Goal: Transaction & Acquisition: Purchase product/service

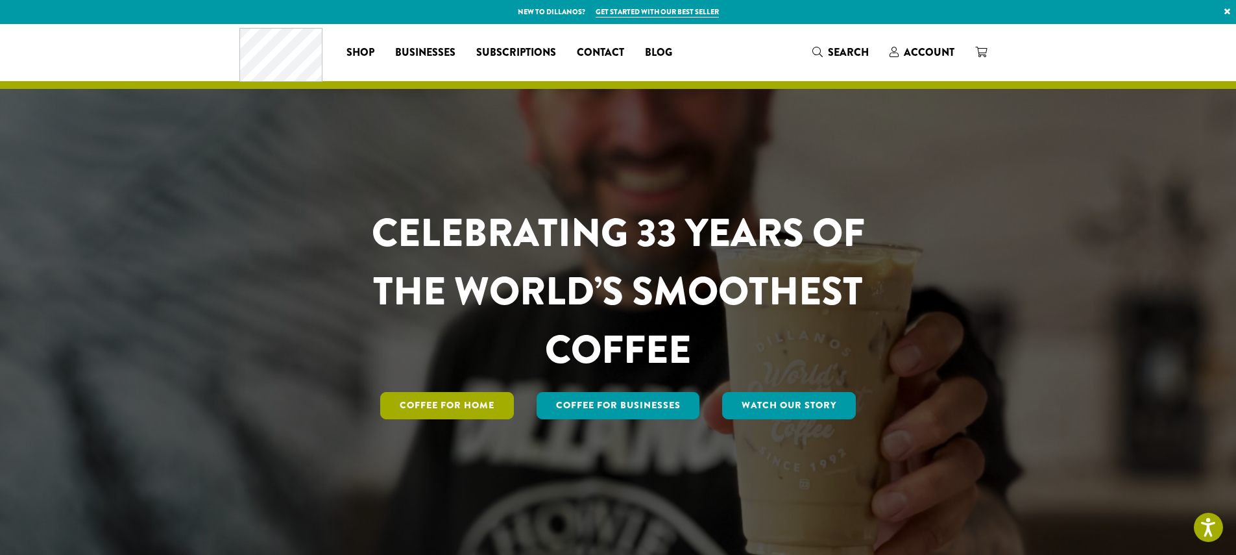
click at [495, 406] on link "Coffee for Home" at bounding box center [447, 405] width 134 height 27
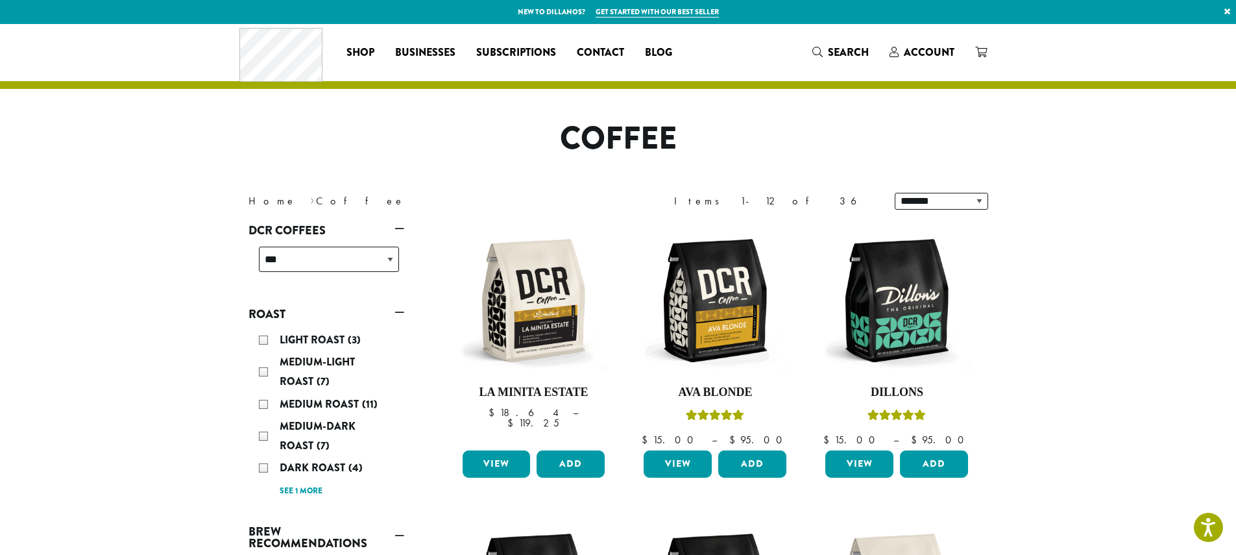
scroll to position [101, 0]
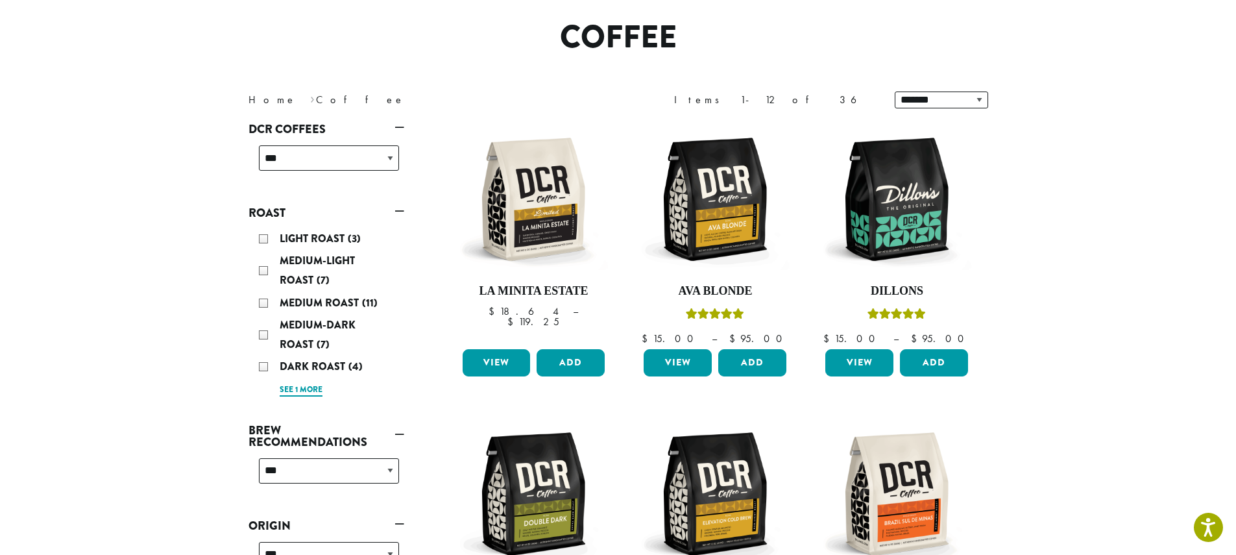
click at [298, 387] on link "See 1 more" at bounding box center [301, 389] width 43 height 13
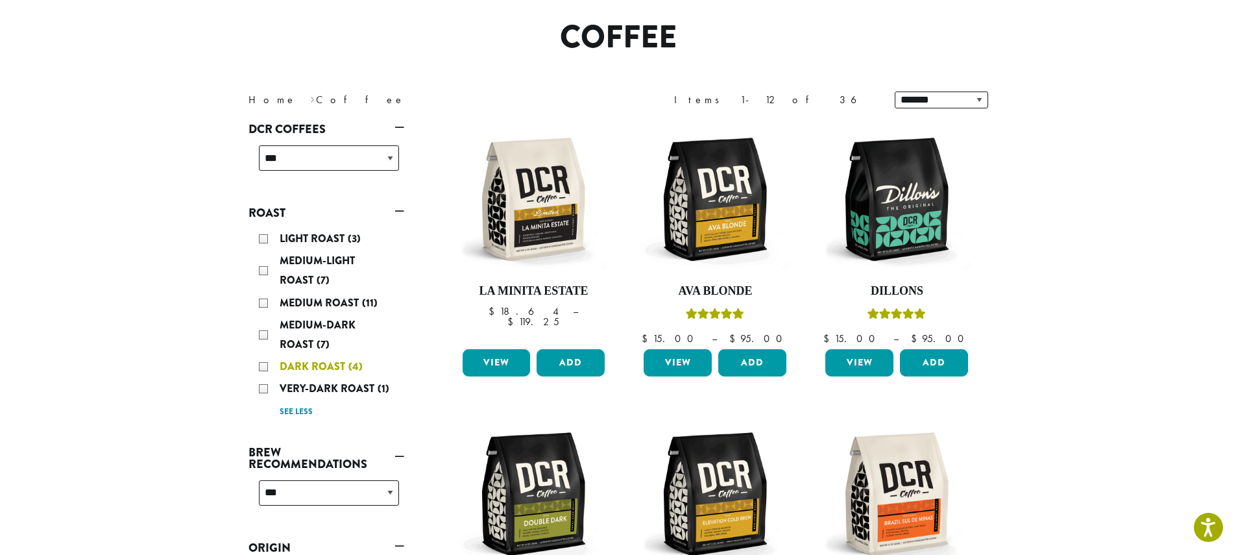
click at [264, 366] on div "Dark Roast (4)" at bounding box center [329, 366] width 140 height 19
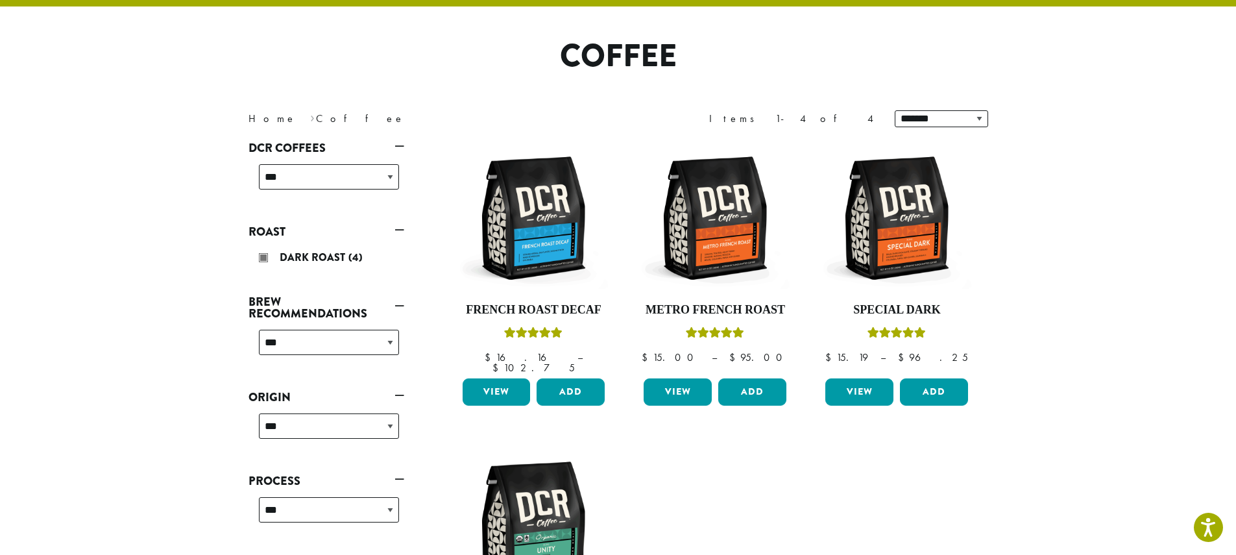
scroll to position [80, 0]
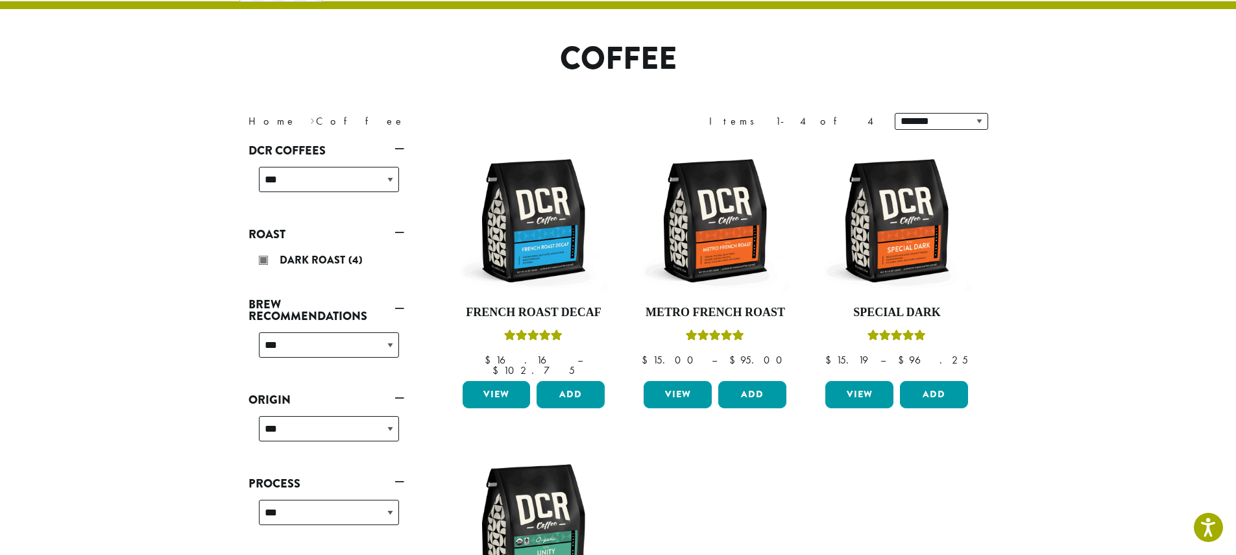
click at [397, 232] on link "Roast" at bounding box center [326, 234] width 156 height 22
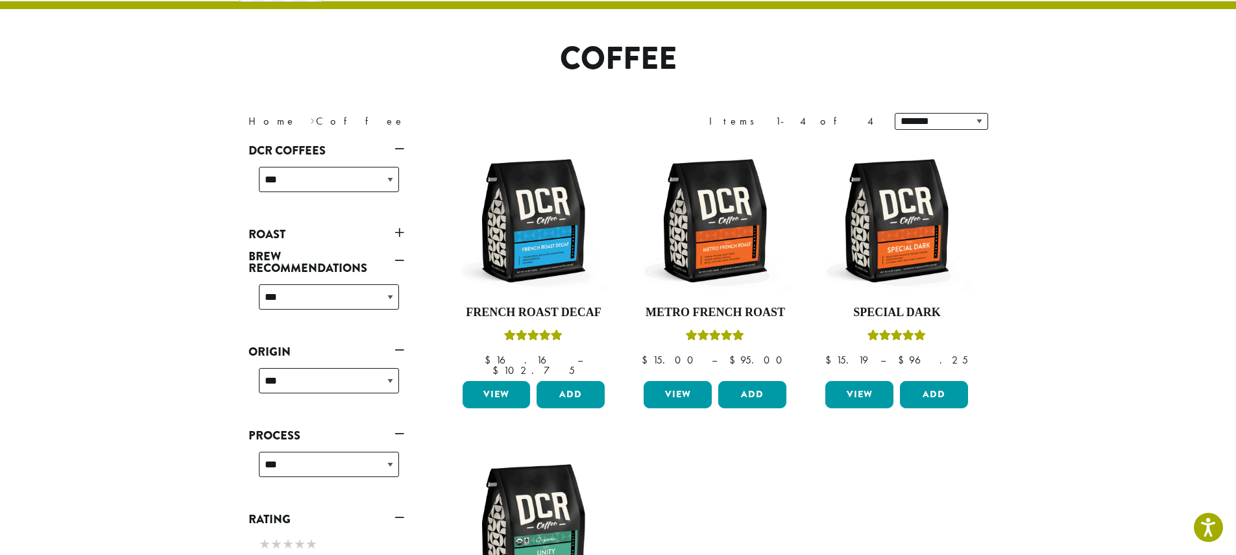
click at [397, 232] on link "Roast" at bounding box center [326, 234] width 156 height 22
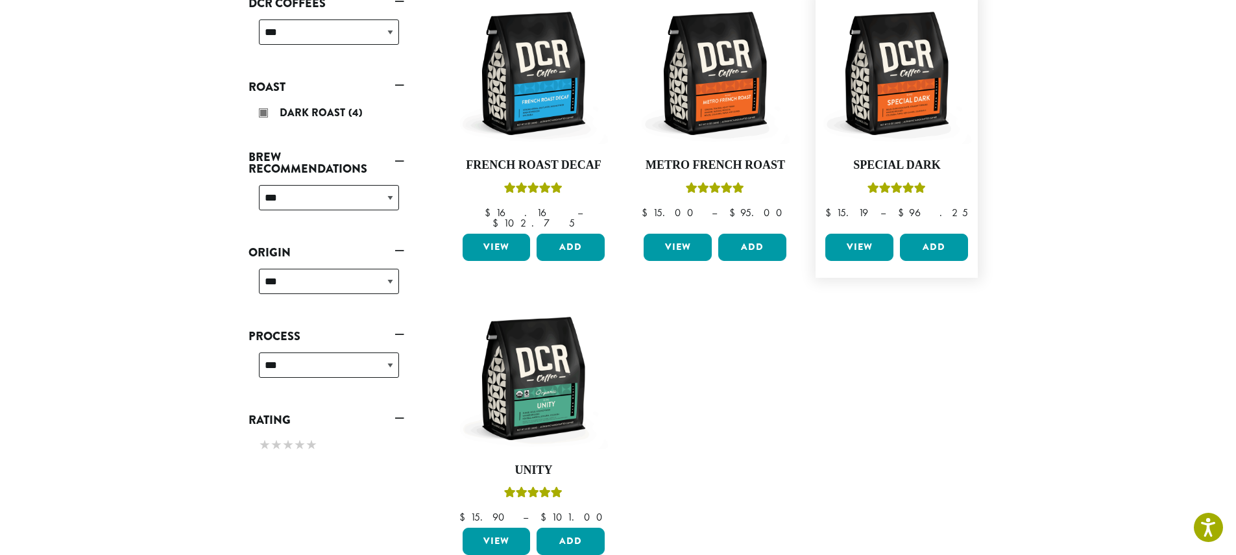
scroll to position [215, 0]
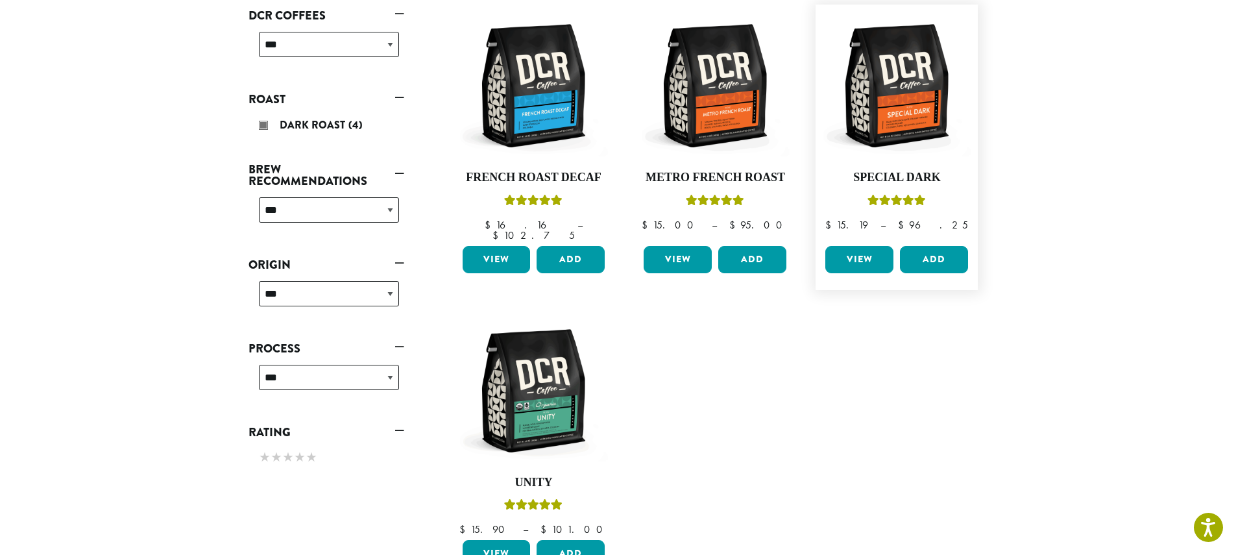
click at [868, 250] on link "View" at bounding box center [859, 259] width 68 height 27
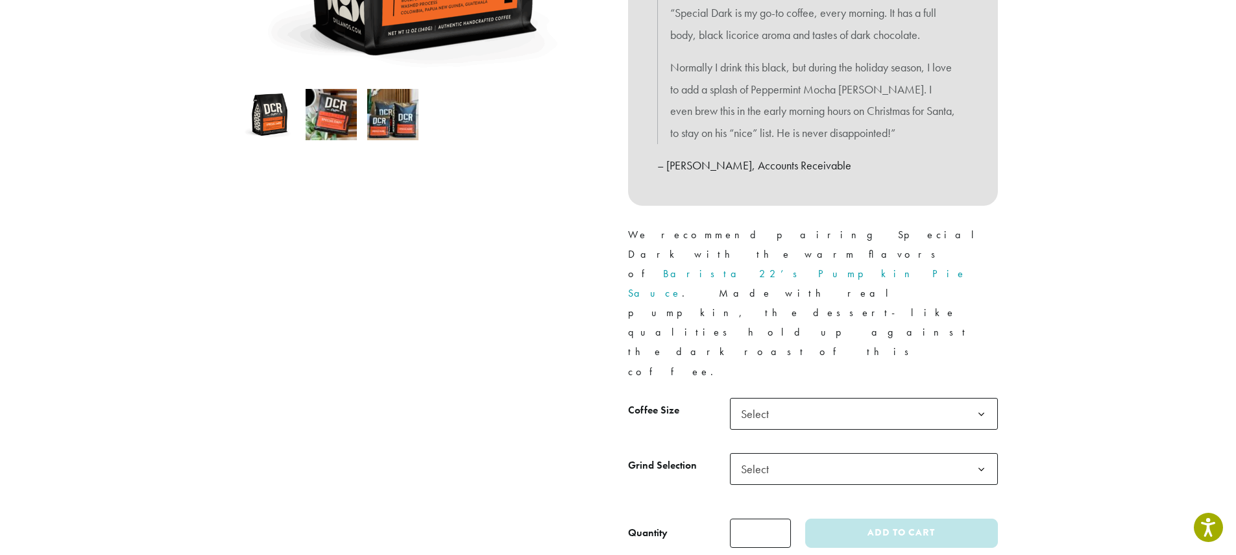
scroll to position [388, 0]
click at [826, 396] on span "Select" at bounding box center [864, 412] width 268 height 32
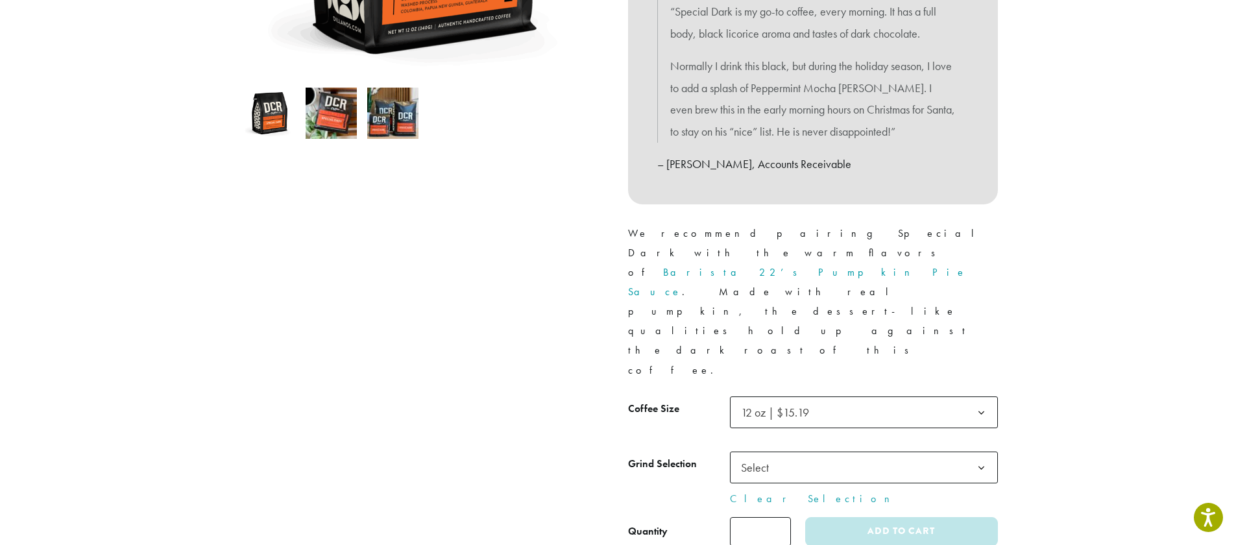
click at [799, 451] on span "Select" at bounding box center [864, 467] width 268 height 32
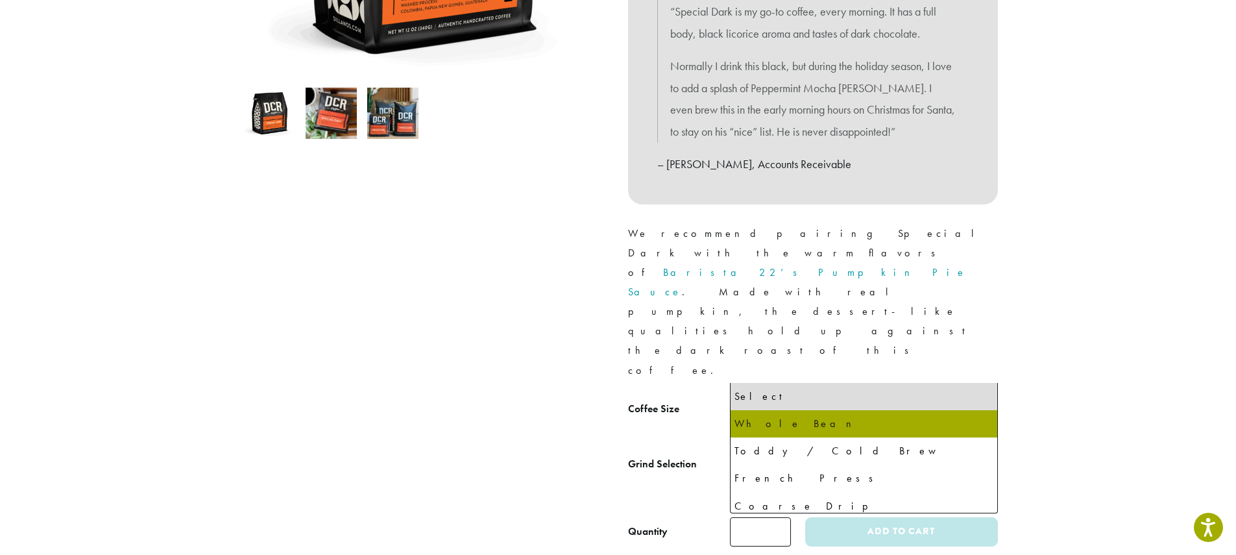
select select "*********"
select select "**********"
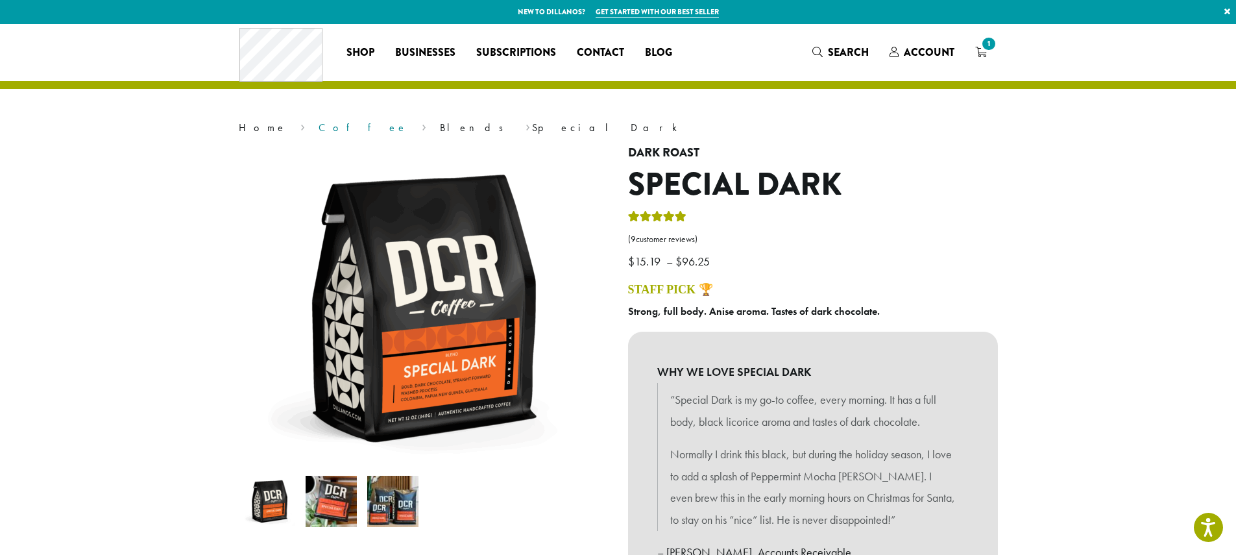
click at [318, 130] on link "Coffee" at bounding box center [362, 128] width 89 height 14
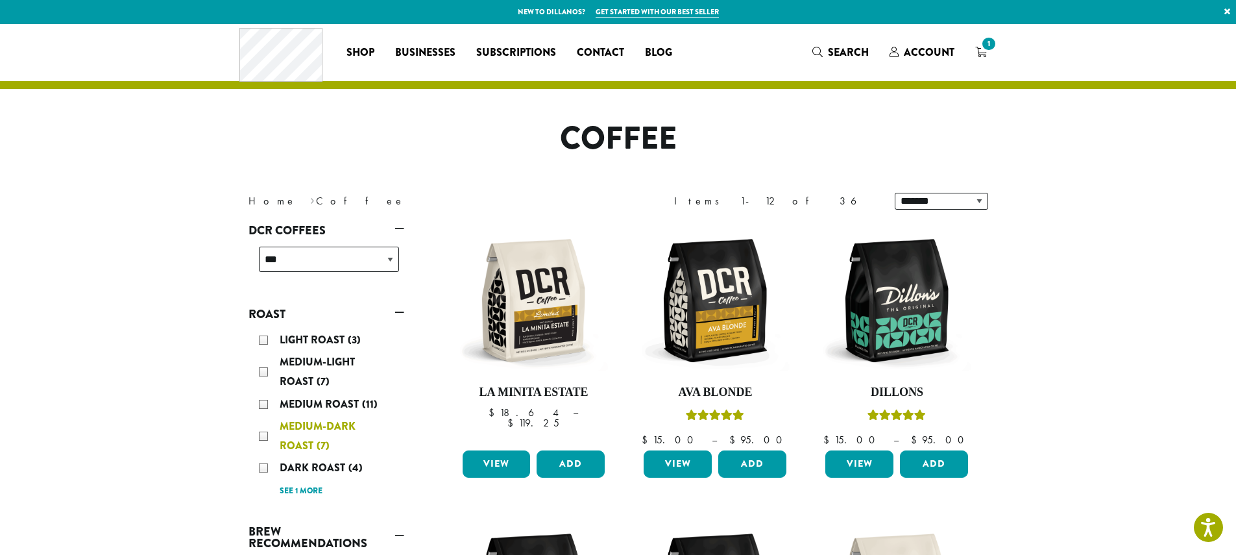
click at [265, 433] on div "Medium-Dark Roast (7)" at bounding box center [329, 435] width 140 height 39
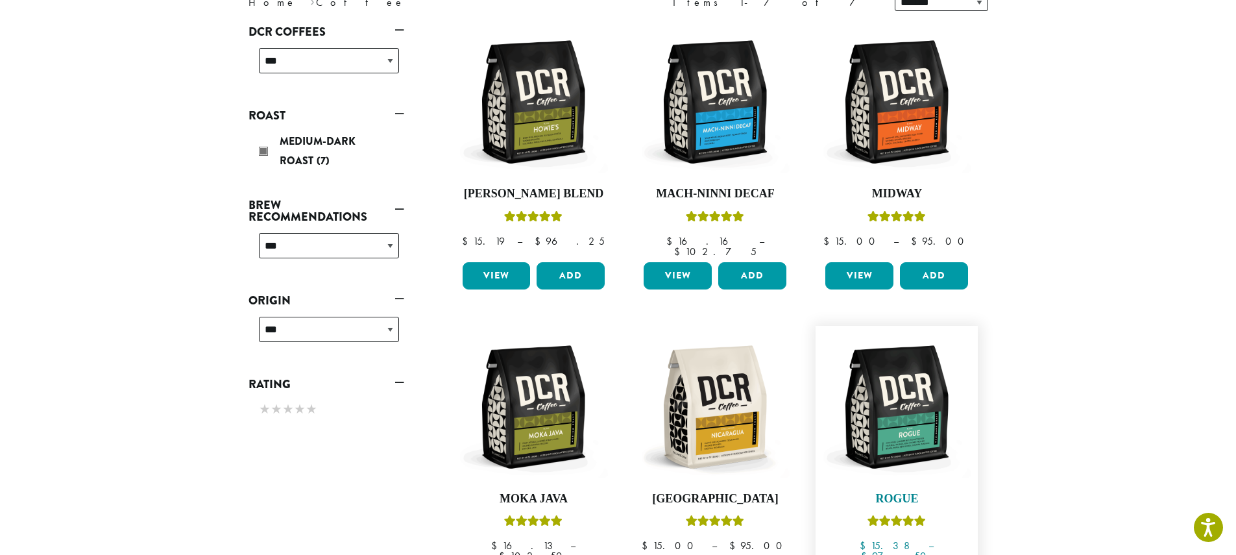
scroll to position [295, 0]
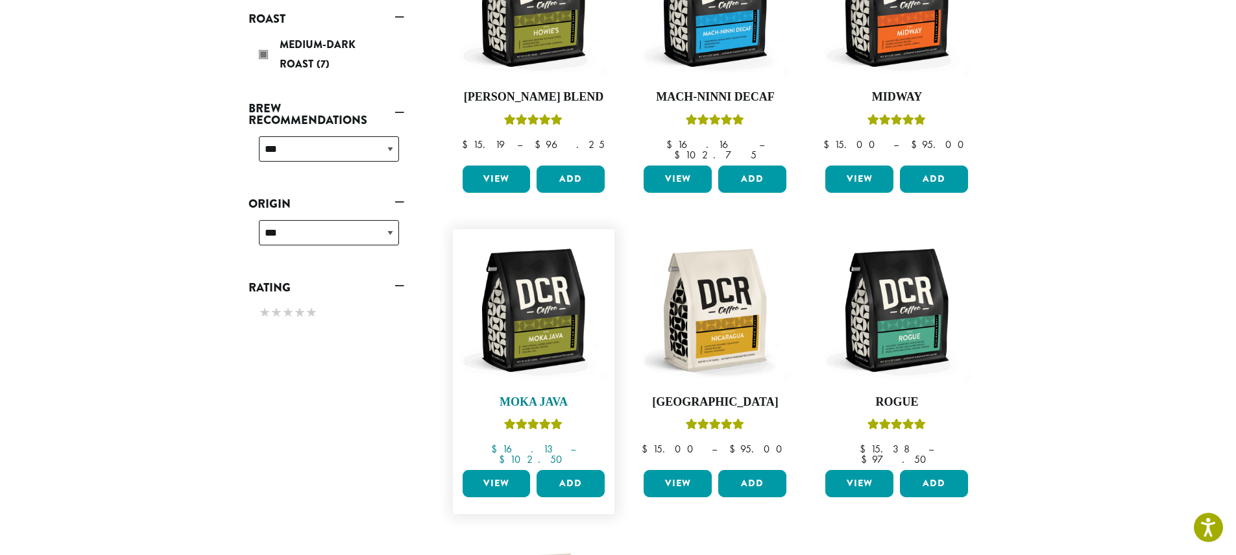
click at [538, 395] on h4 "Moka Java" at bounding box center [533, 402] width 149 height 14
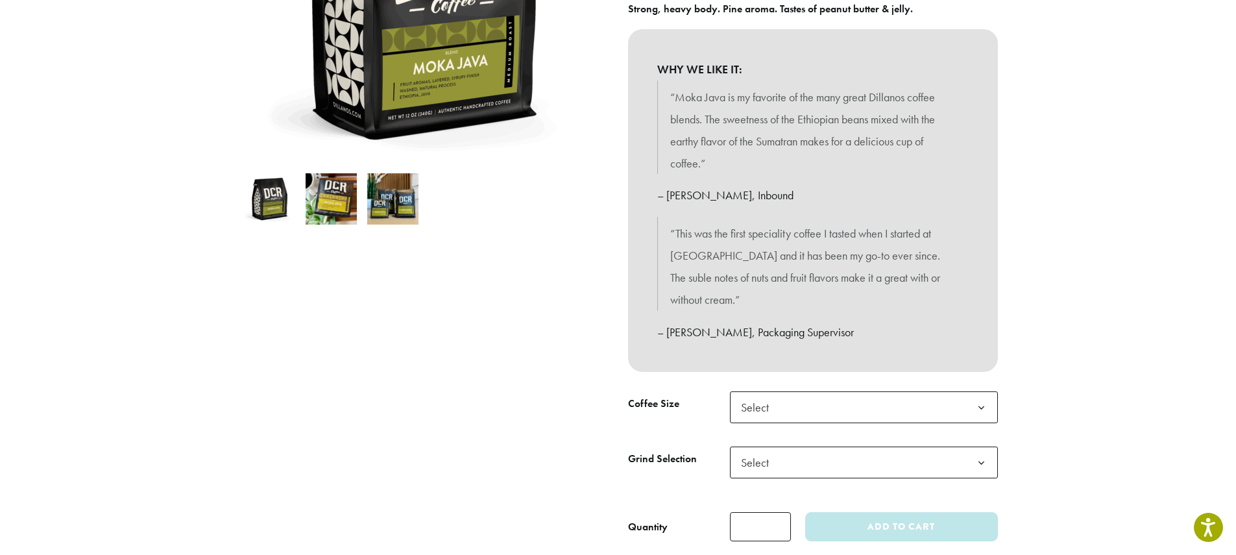
scroll to position [414, 0]
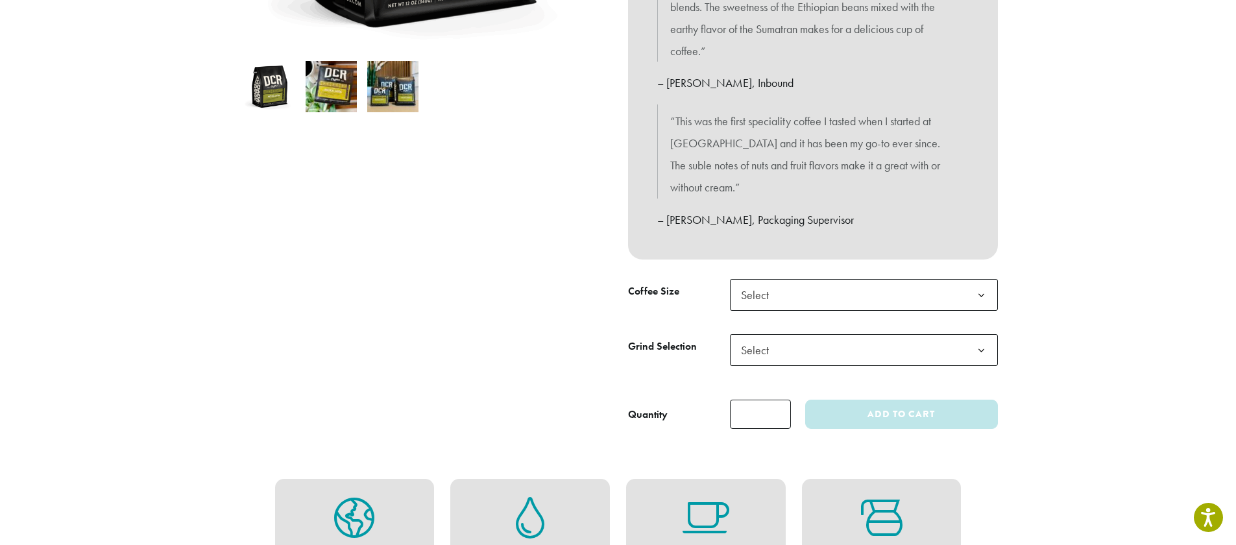
click at [782, 279] on span "Select" at bounding box center [864, 295] width 268 height 32
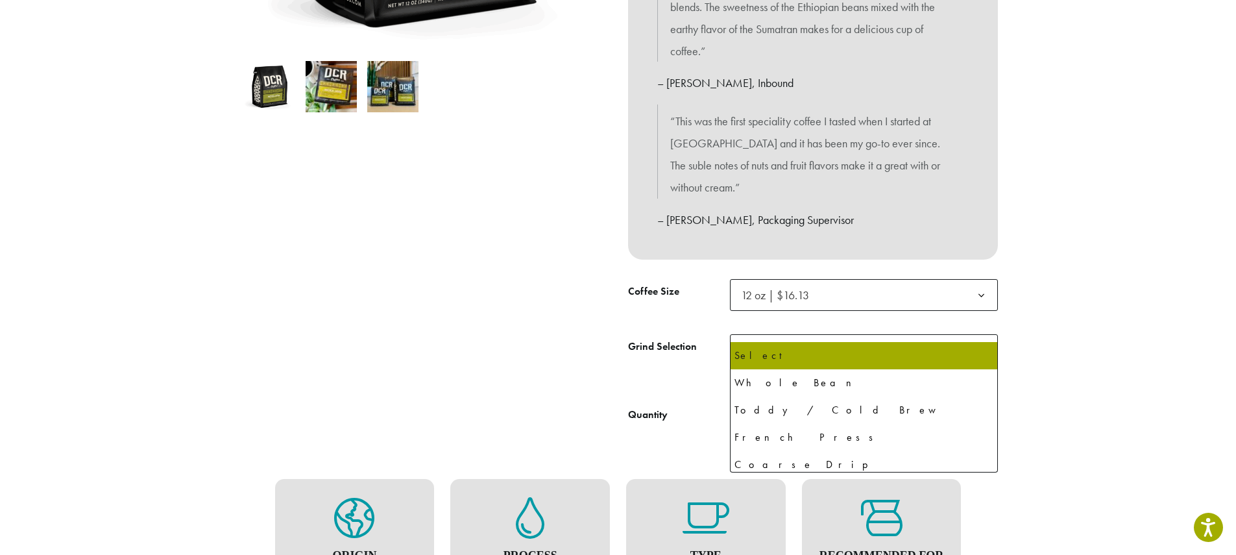
click at [828, 335] on span "Select" at bounding box center [864, 350] width 268 height 32
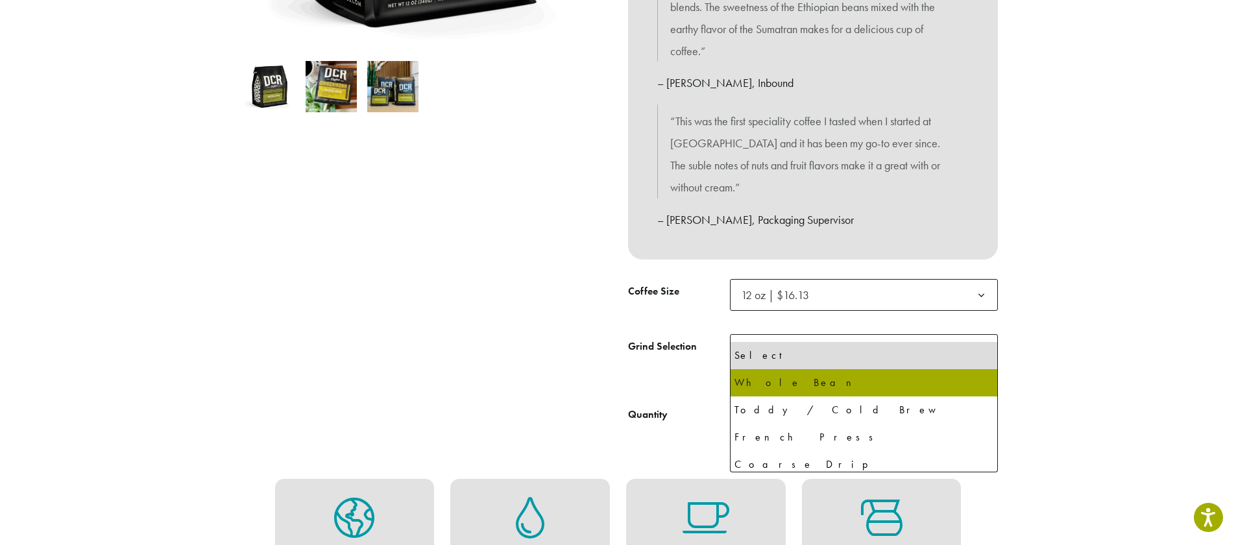
select select "*********"
select select "**********"
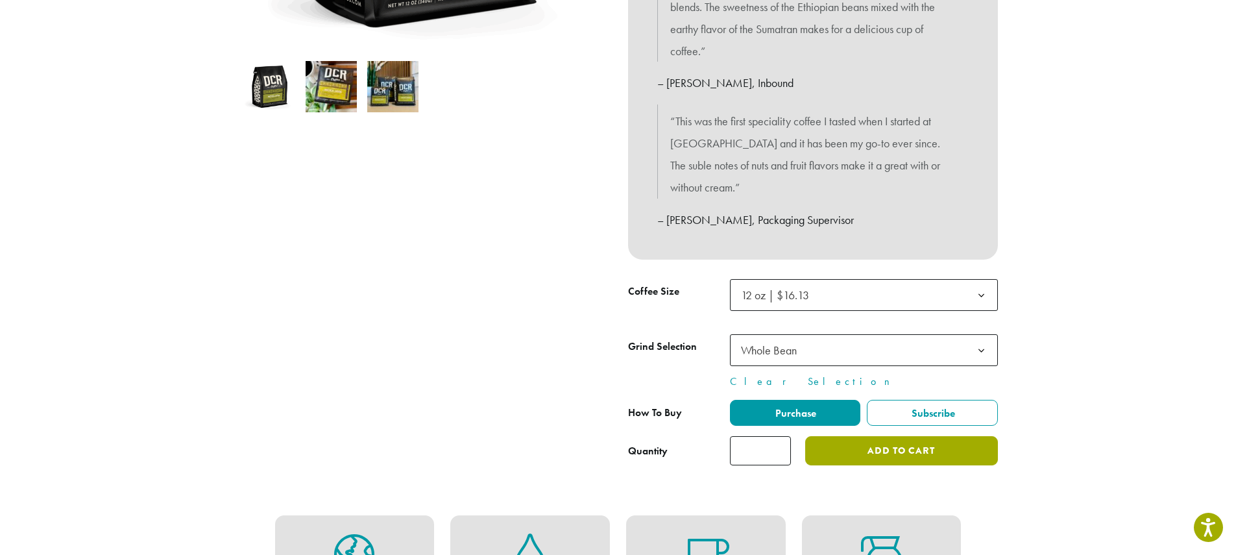
click at [846, 436] on button "Add to cart" at bounding box center [901, 450] width 192 height 29
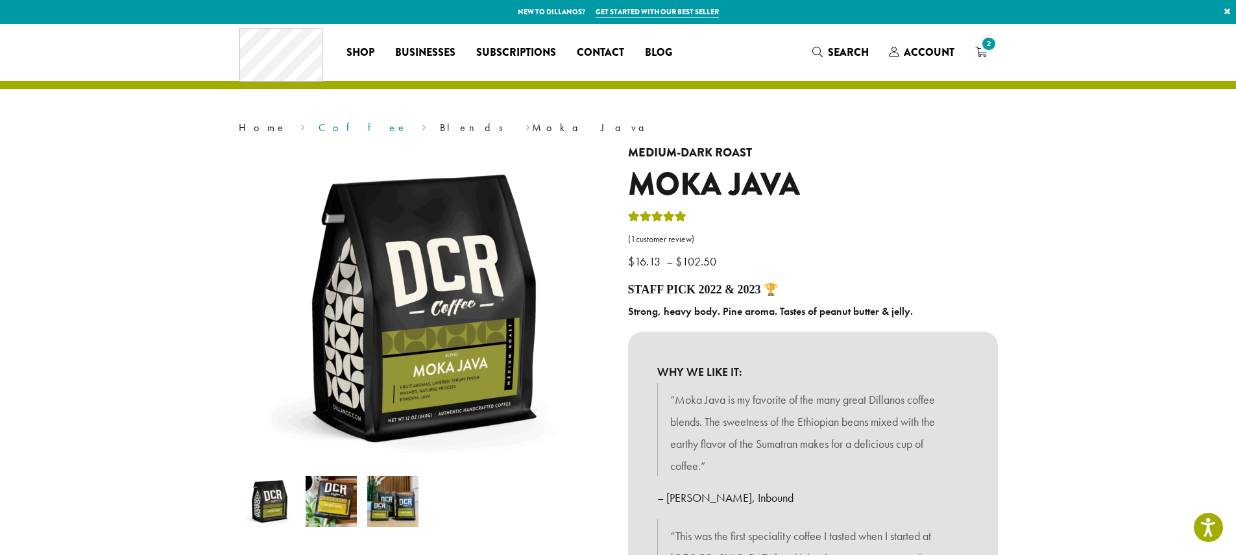
click at [318, 129] on link "Coffee" at bounding box center [362, 128] width 89 height 14
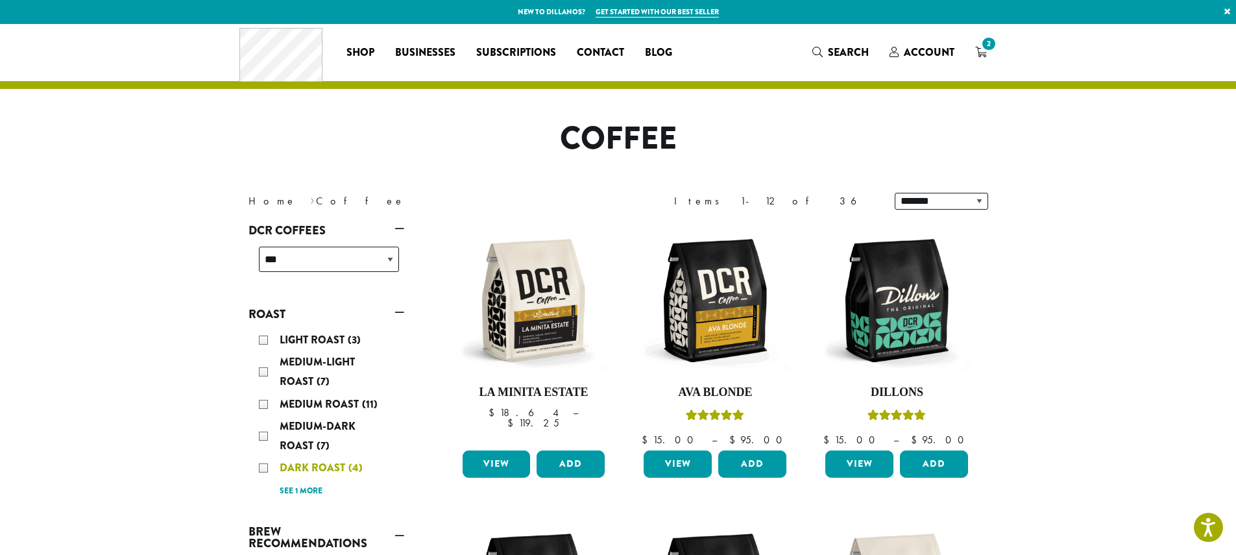
click at [344, 471] on span "Dark Roast" at bounding box center [314, 467] width 69 height 15
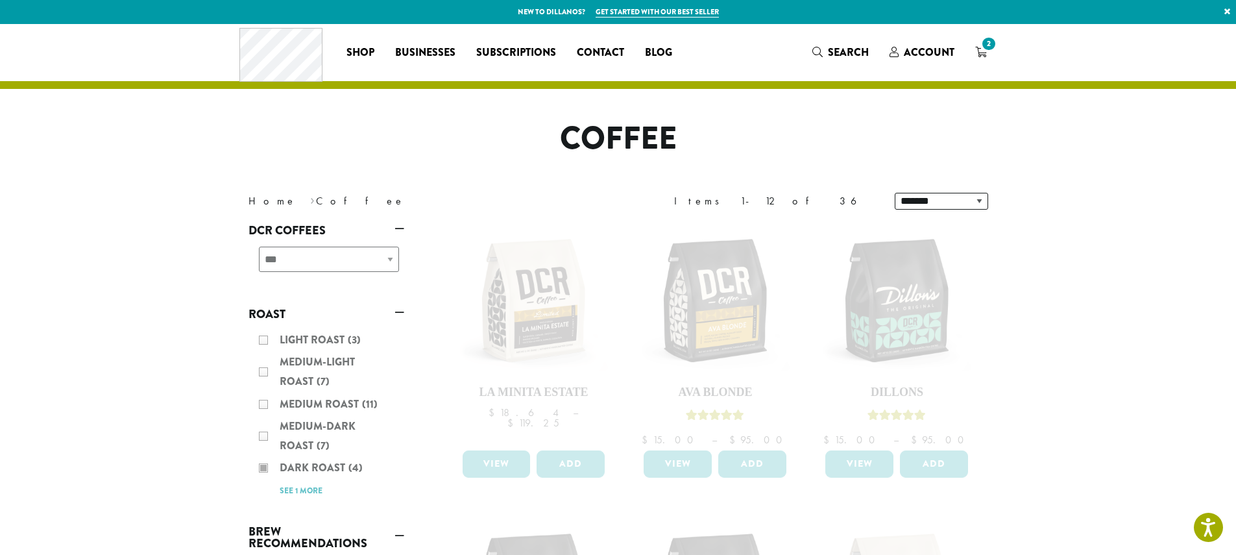
click at [321, 490] on div "Light Roast (3) Medium-Light Roast (7) Medium Roast (11) Medium-Dark Roast (7) …" at bounding box center [326, 415] width 156 height 180
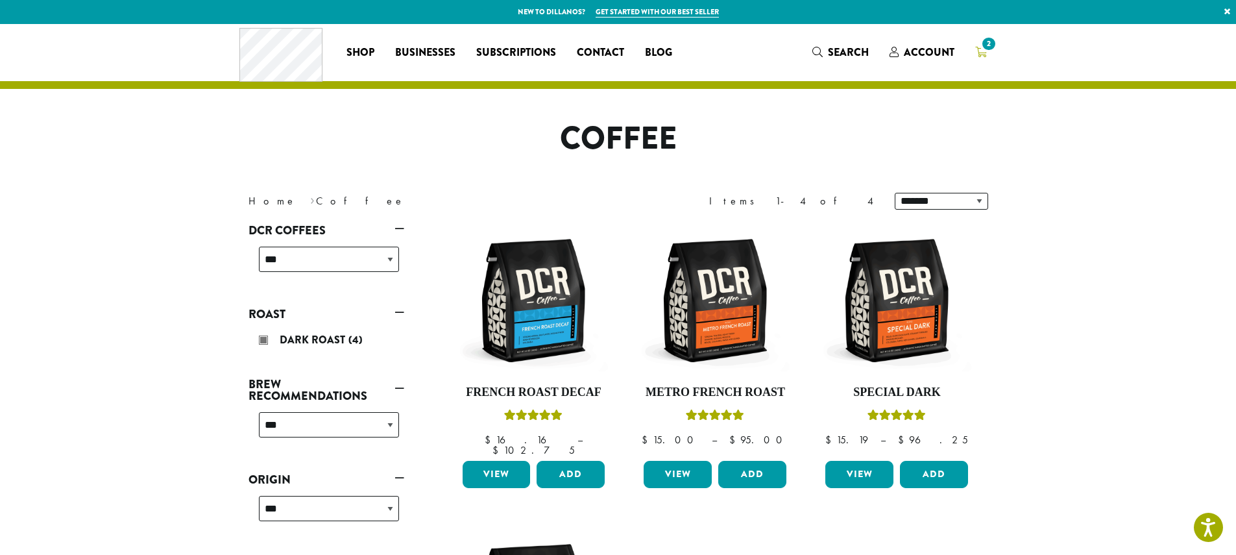
click at [987, 47] on span "2" at bounding box center [988, 44] width 18 height 18
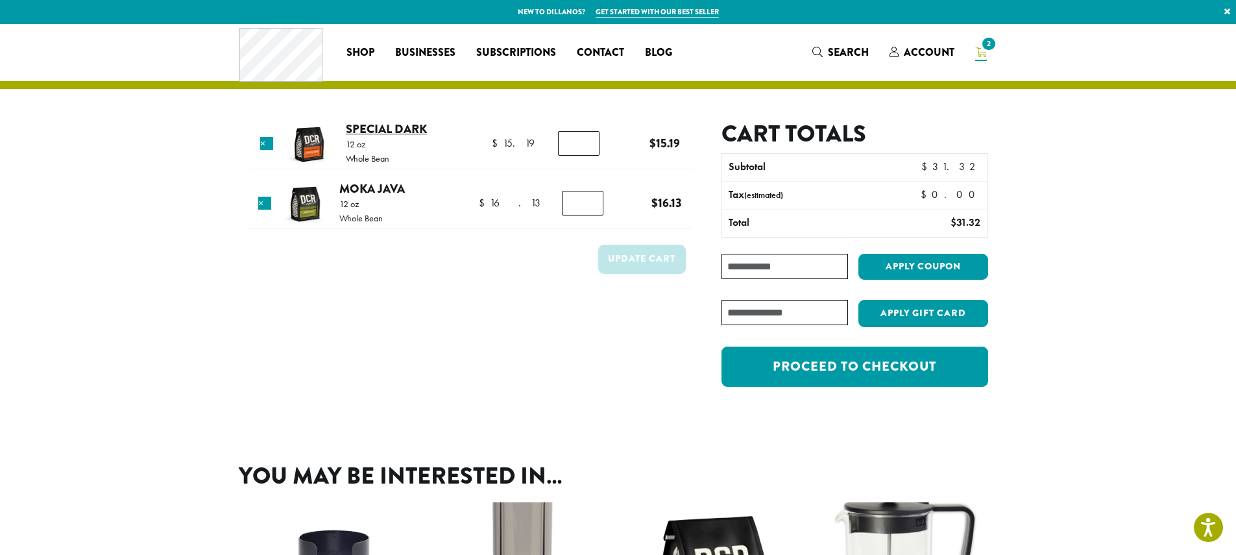
click at [381, 128] on link "Special Dark" at bounding box center [386, 129] width 81 height 18
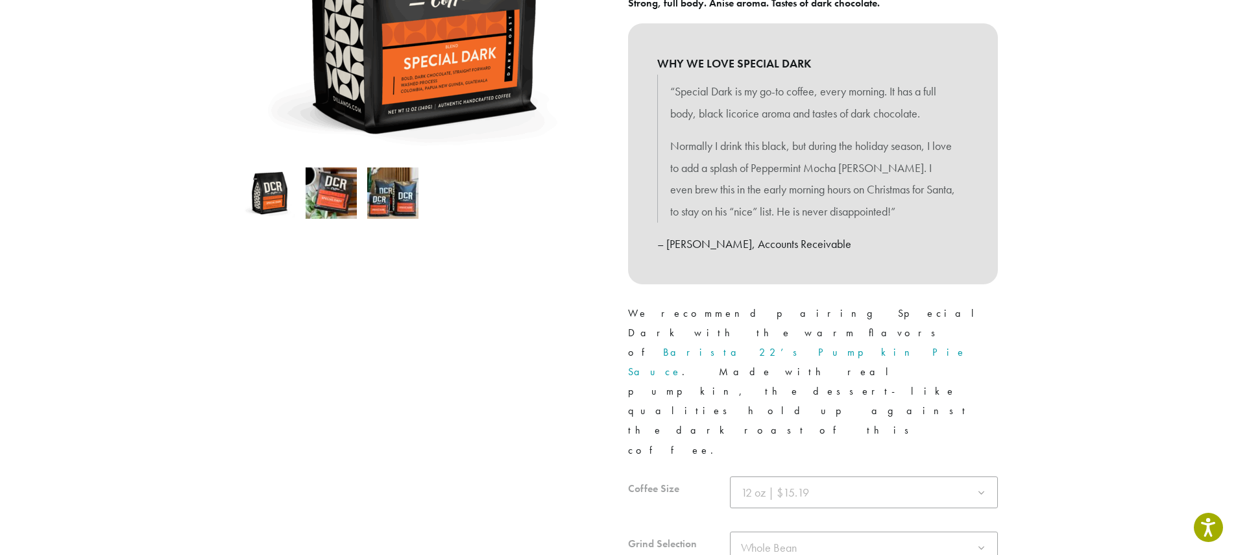
scroll to position [389, 0]
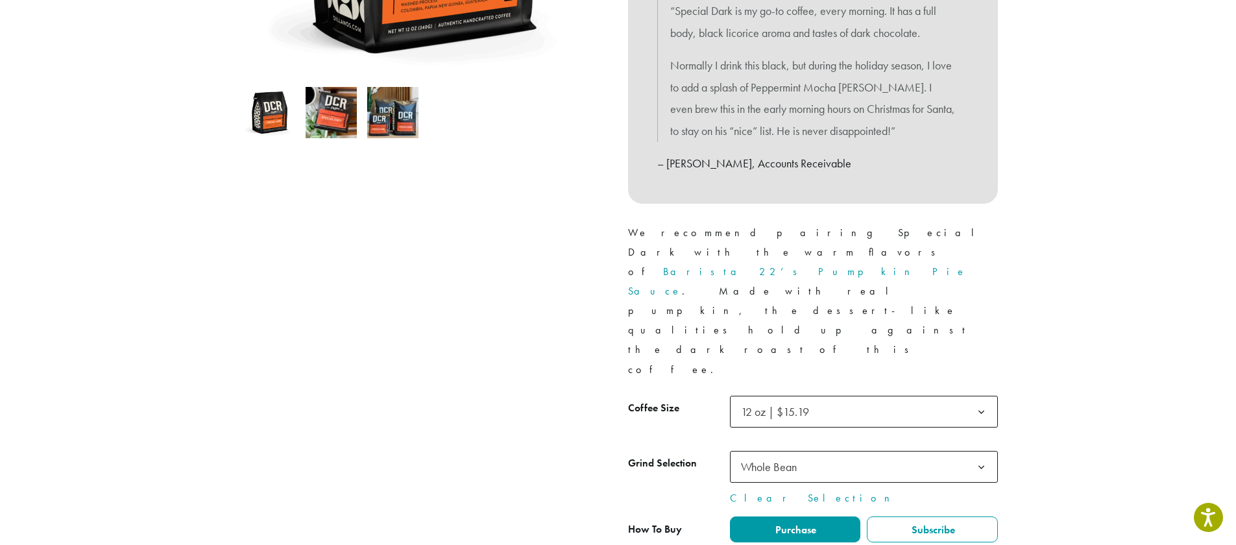
click at [802, 404] on span "12 oz | $15.19" at bounding box center [775, 411] width 68 height 15
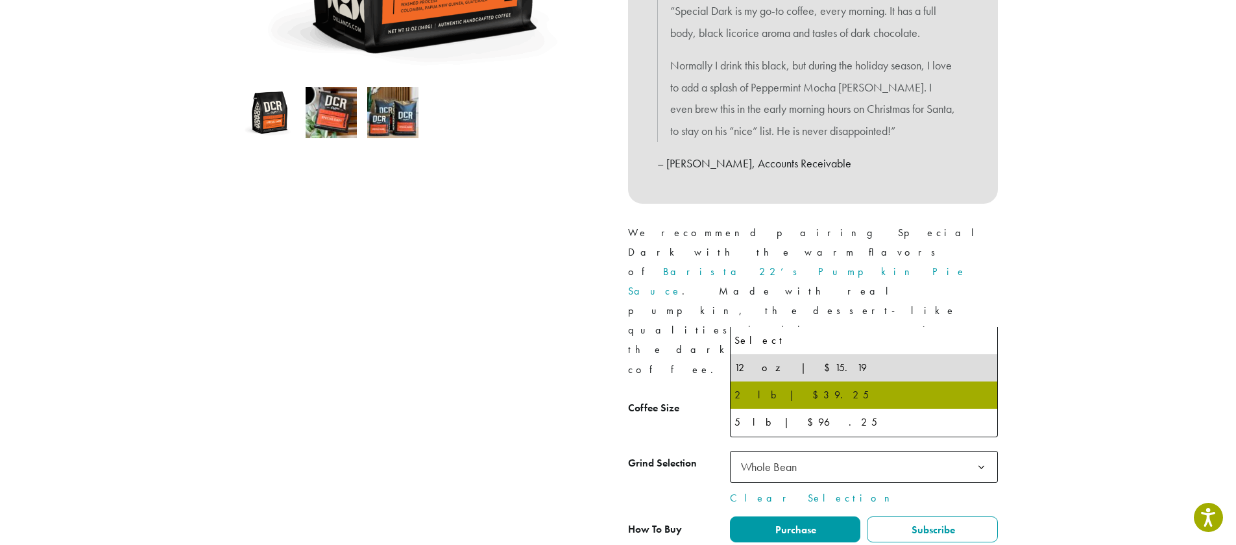
select select "**********"
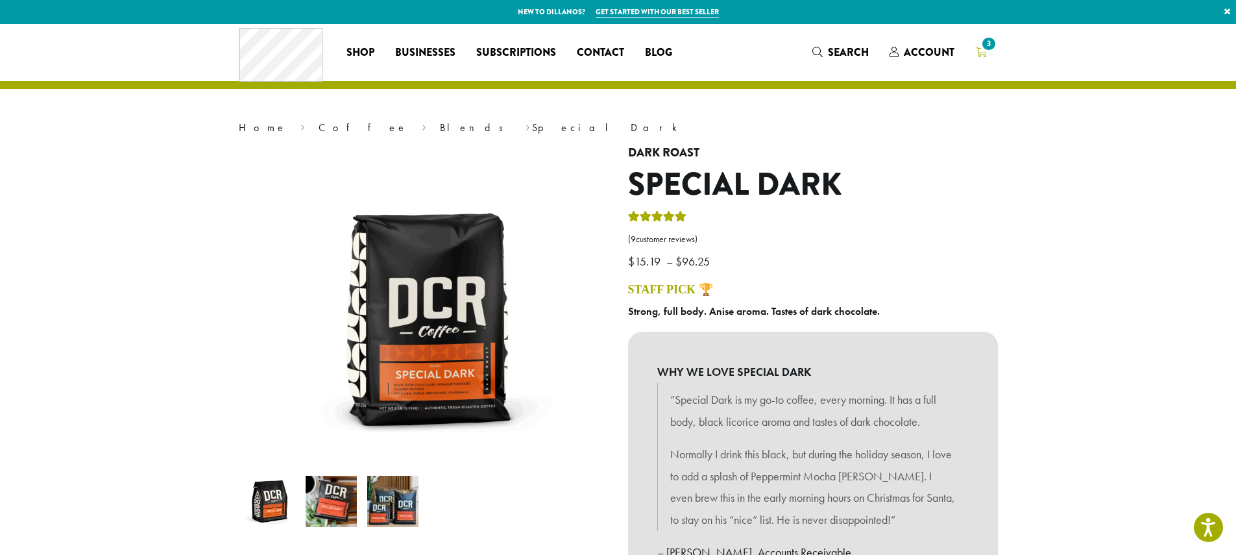
click at [979, 55] on icon "3" at bounding box center [981, 52] width 12 height 10
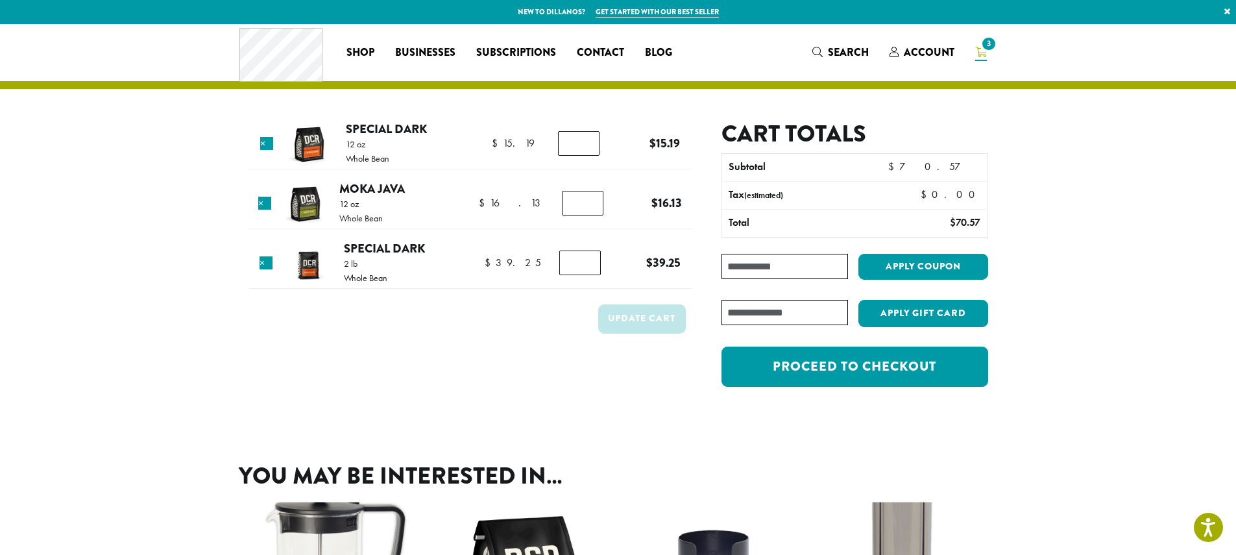
type input "*"
click at [593, 149] on input "*" at bounding box center [579, 143] width 42 height 25
click at [655, 311] on button "Update cart" at bounding box center [642, 318] width 88 height 29
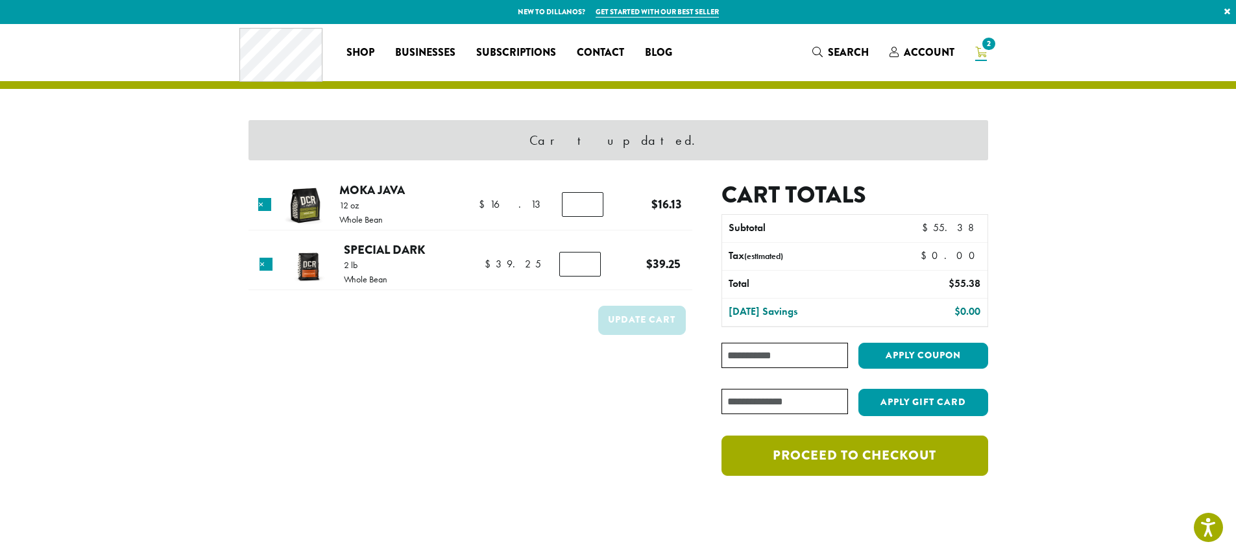
click at [753, 455] on link "Proceed to checkout" at bounding box center [854, 455] width 266 height 40
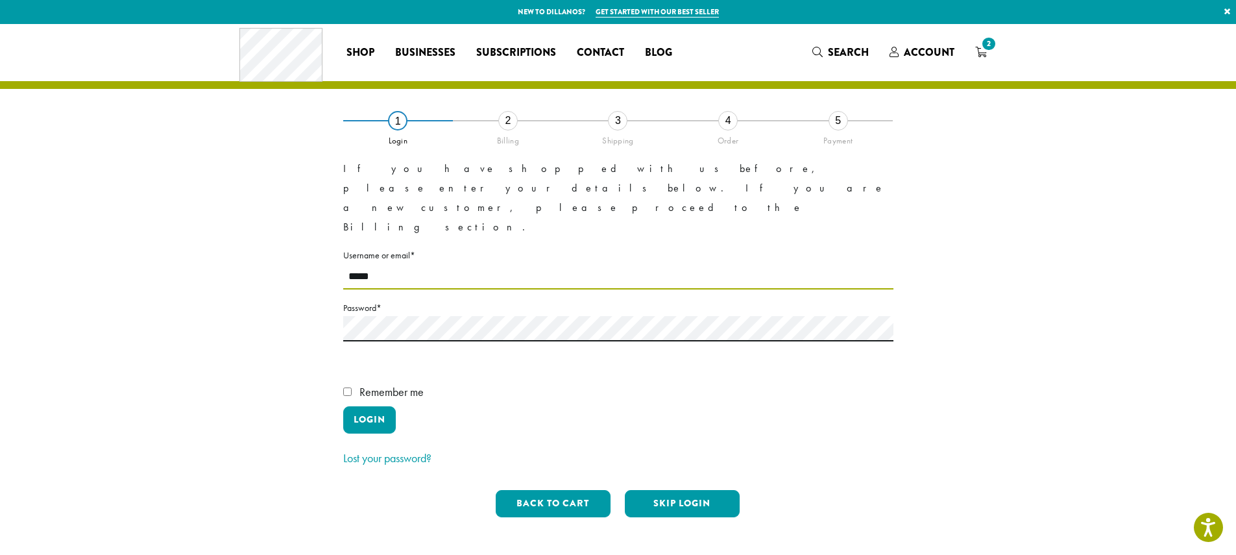
click at [392, 264] on input "*****" at bounding box center [618, 276] width 550 height 25
type input "**********"
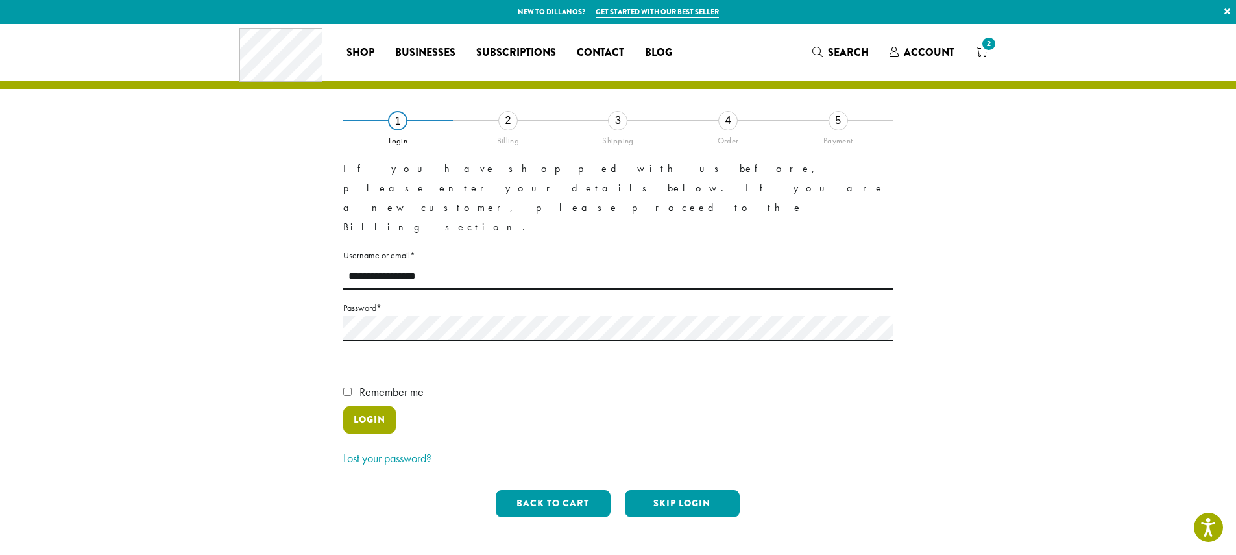
click at [355, 406] on button "Login" at bounding box center [369, 419] width 53 height 27
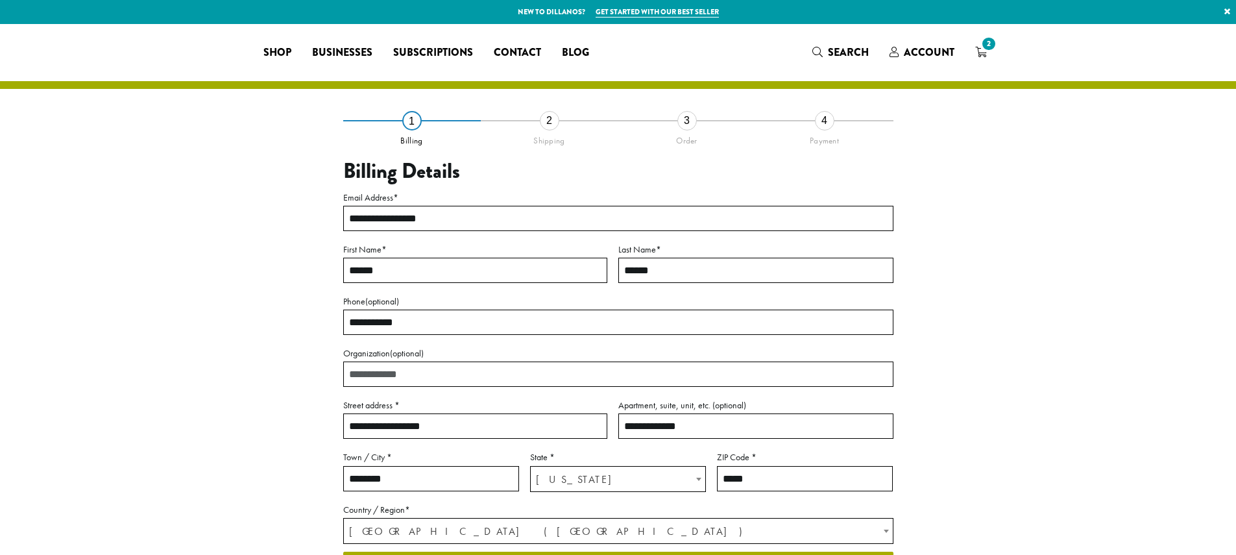
select select "**"
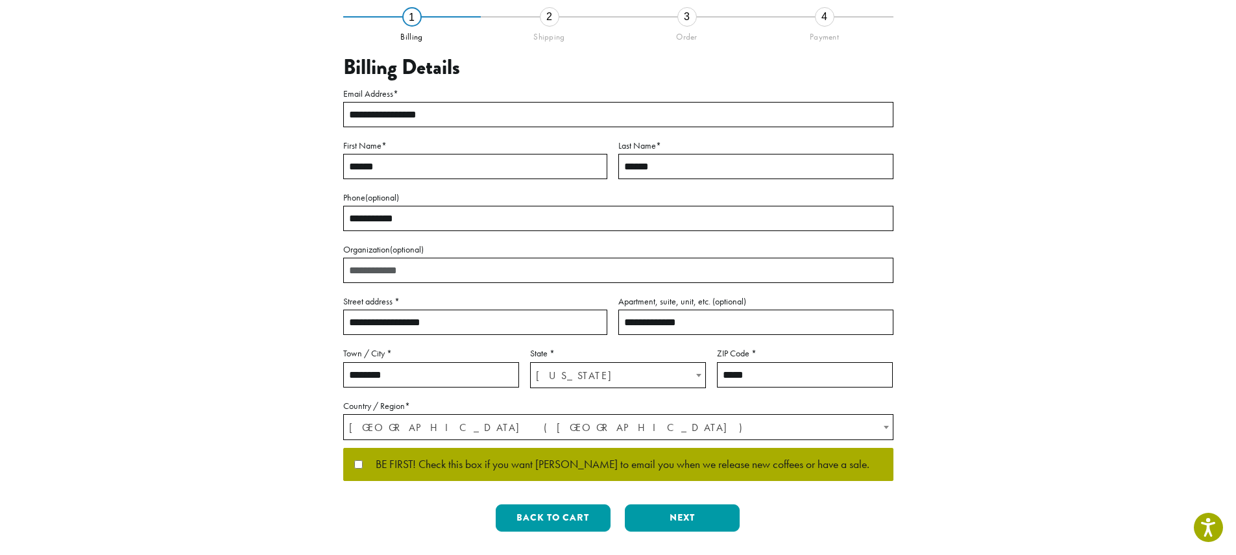
scroll to position [112, 0]
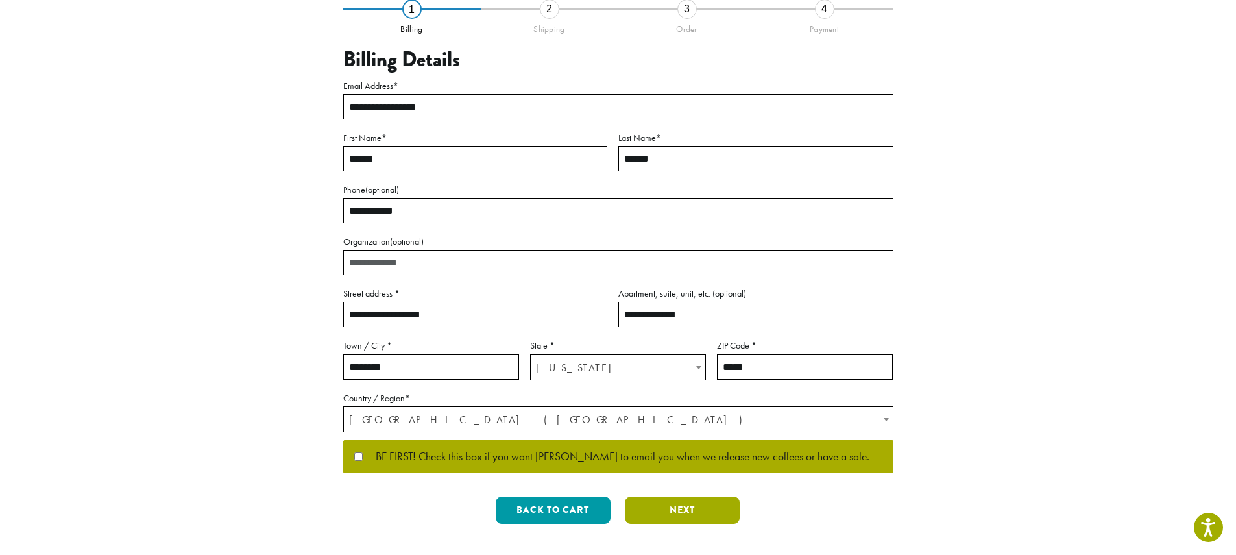
click at [667, 503] on button "Next" at bounding box center [682, 509] width 115 height 27
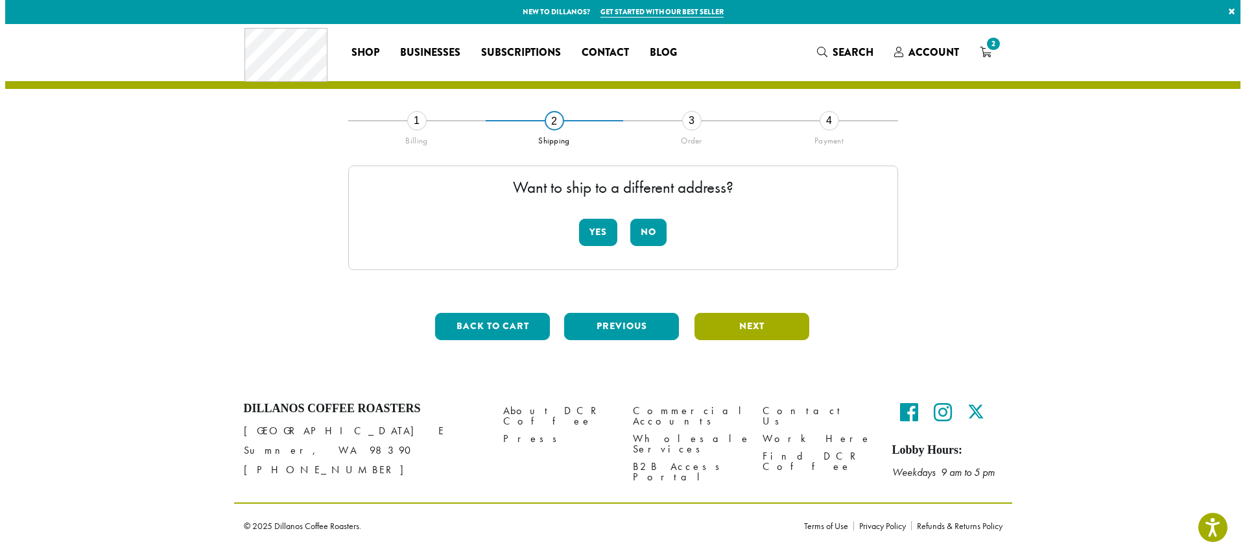
scroll to position [0, 0]
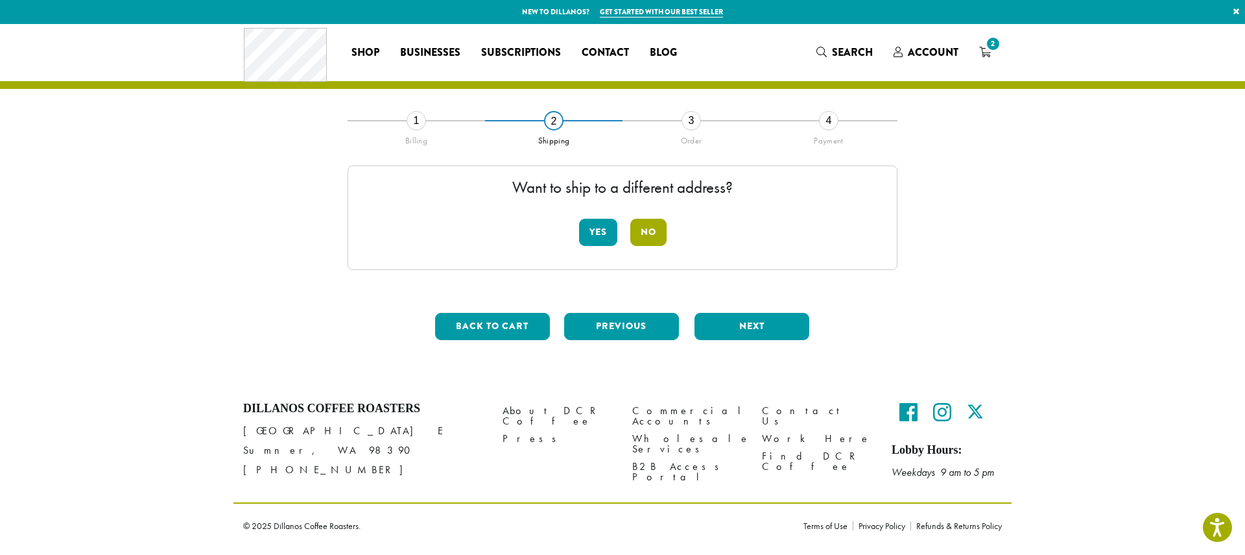
click at [648, 232] on button "No" at bounding box center [648, 232] width 36 height 27
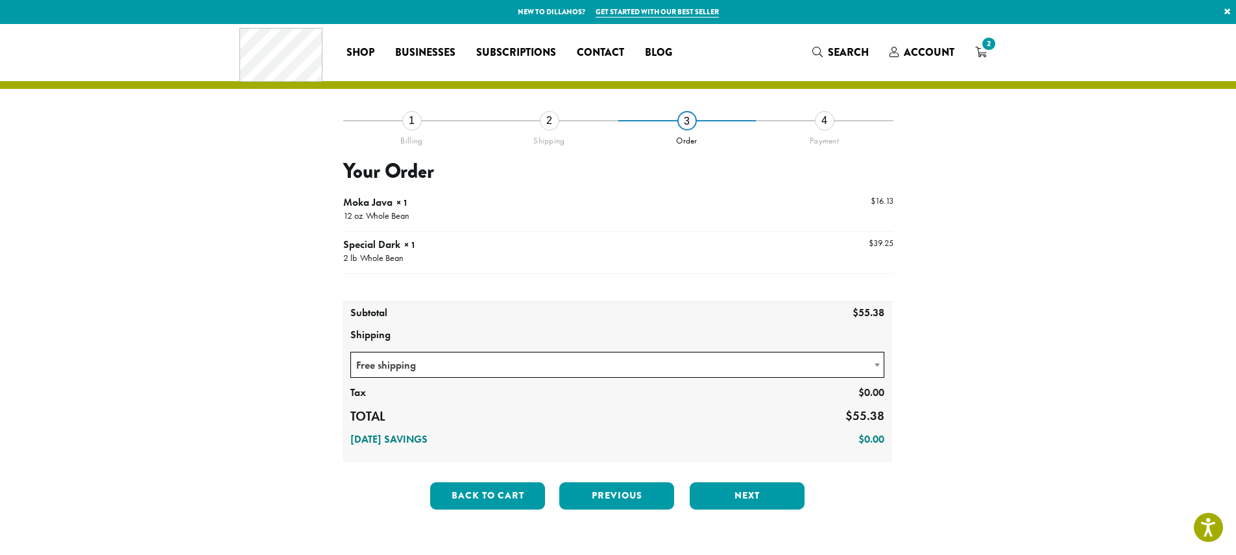
click at [478, 355] on span "Free shipping" at bounding box center [617, 364] width 533 height 25
click at [477, 360] on span "Free shipping" at bounding box center [617, 364] width 533 height 25
click at [734, 493] on button "Next" at bounding box center [746, 495] width 115 height 27
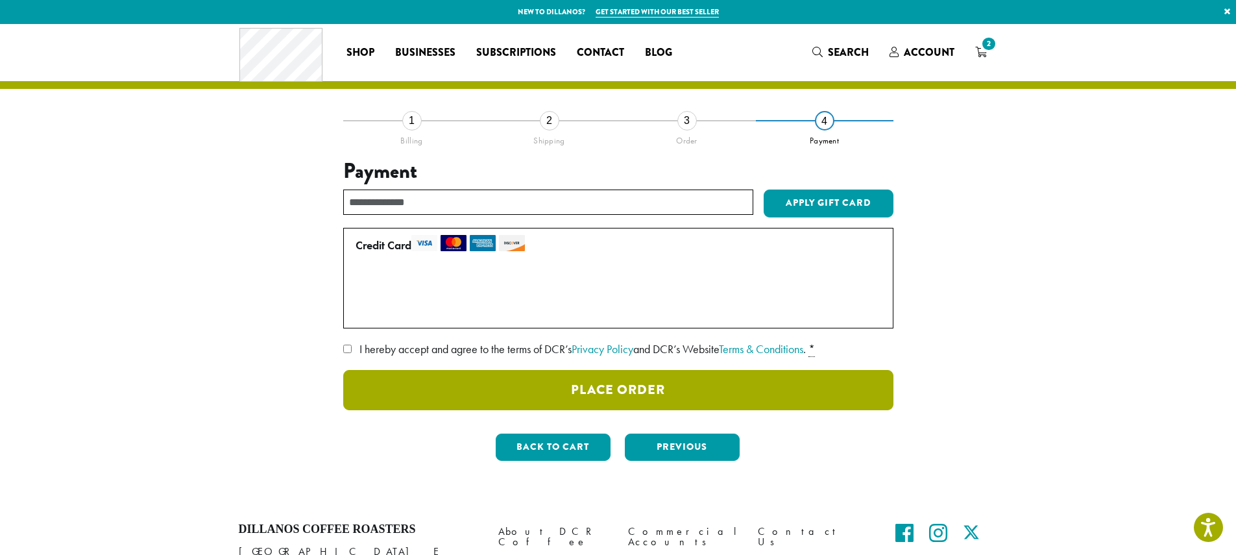
click at [485, 386] on button "Place Order" at bounding box center [618, 390] width 550 height 40
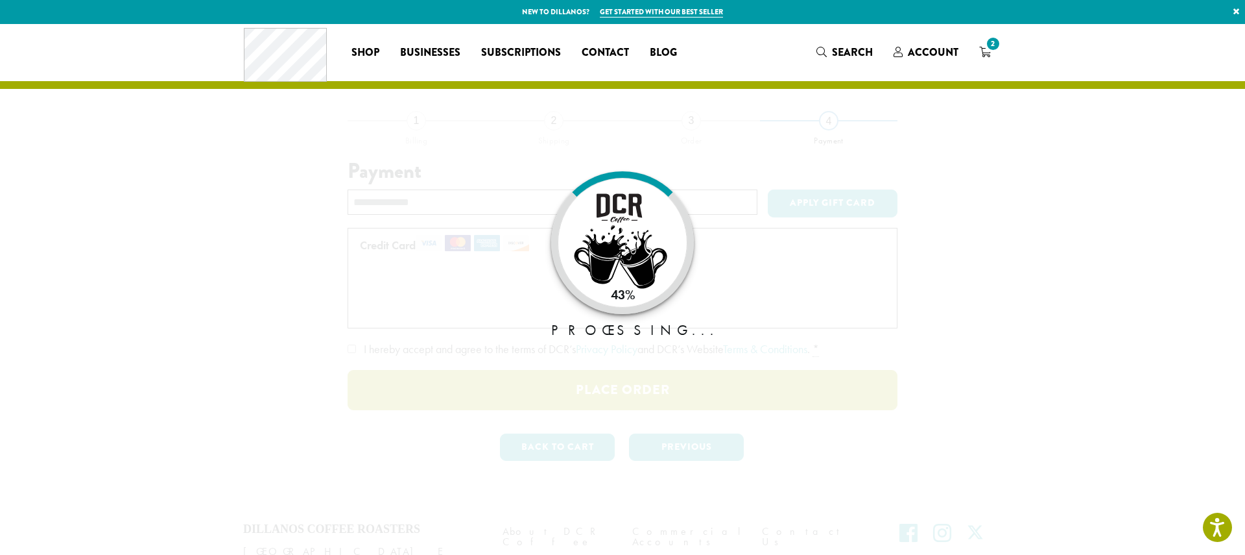
type button "Place Order"
click at [348, 370] on button "Place Order" at bounding box center [623, 390] width 550 height 40
